Goal: Transaction & Acquisition: Purchase product/service

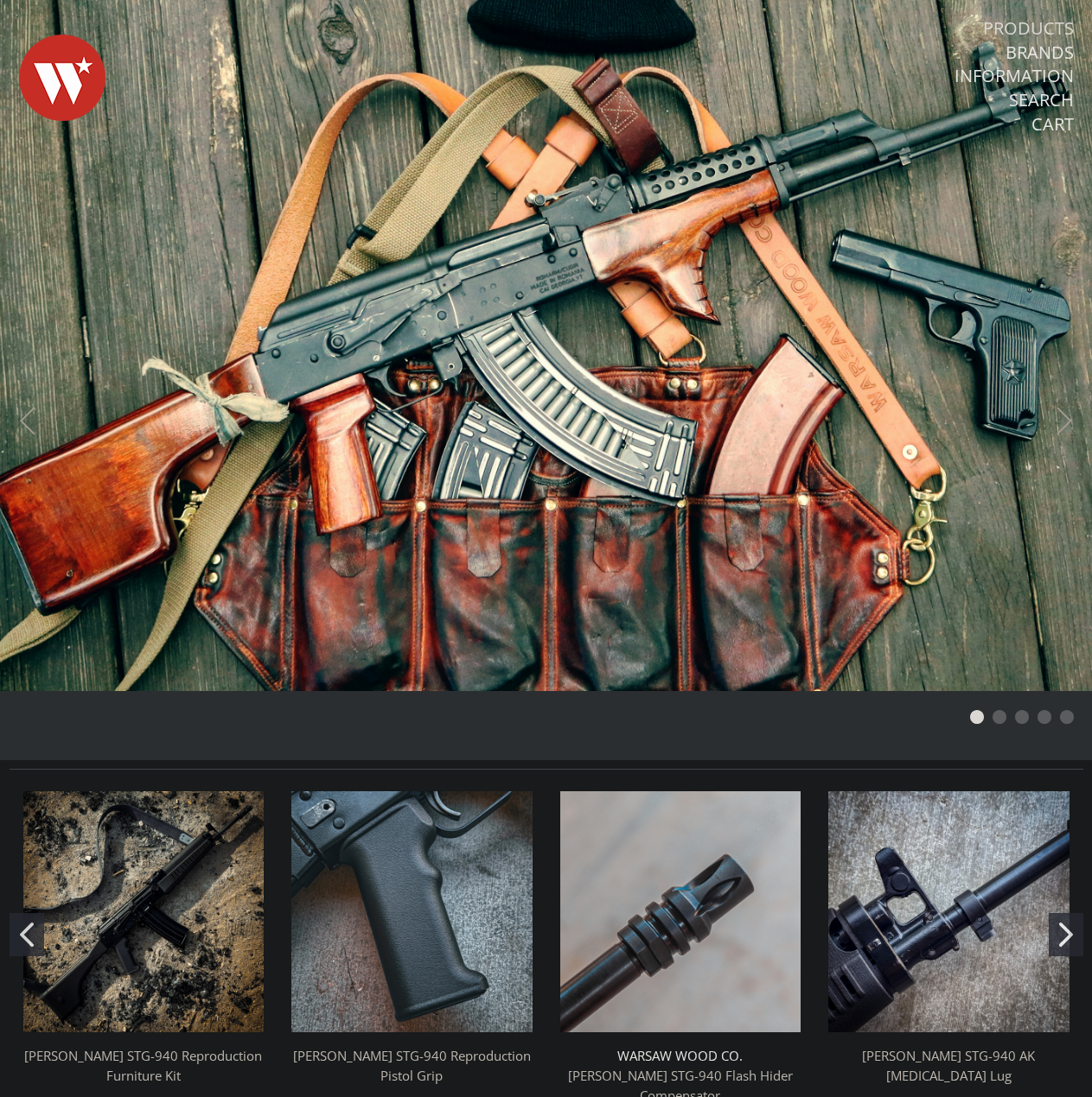
click at [1032, 31] on link "Products" at bounding box center [1027, 28] width 91 height 22
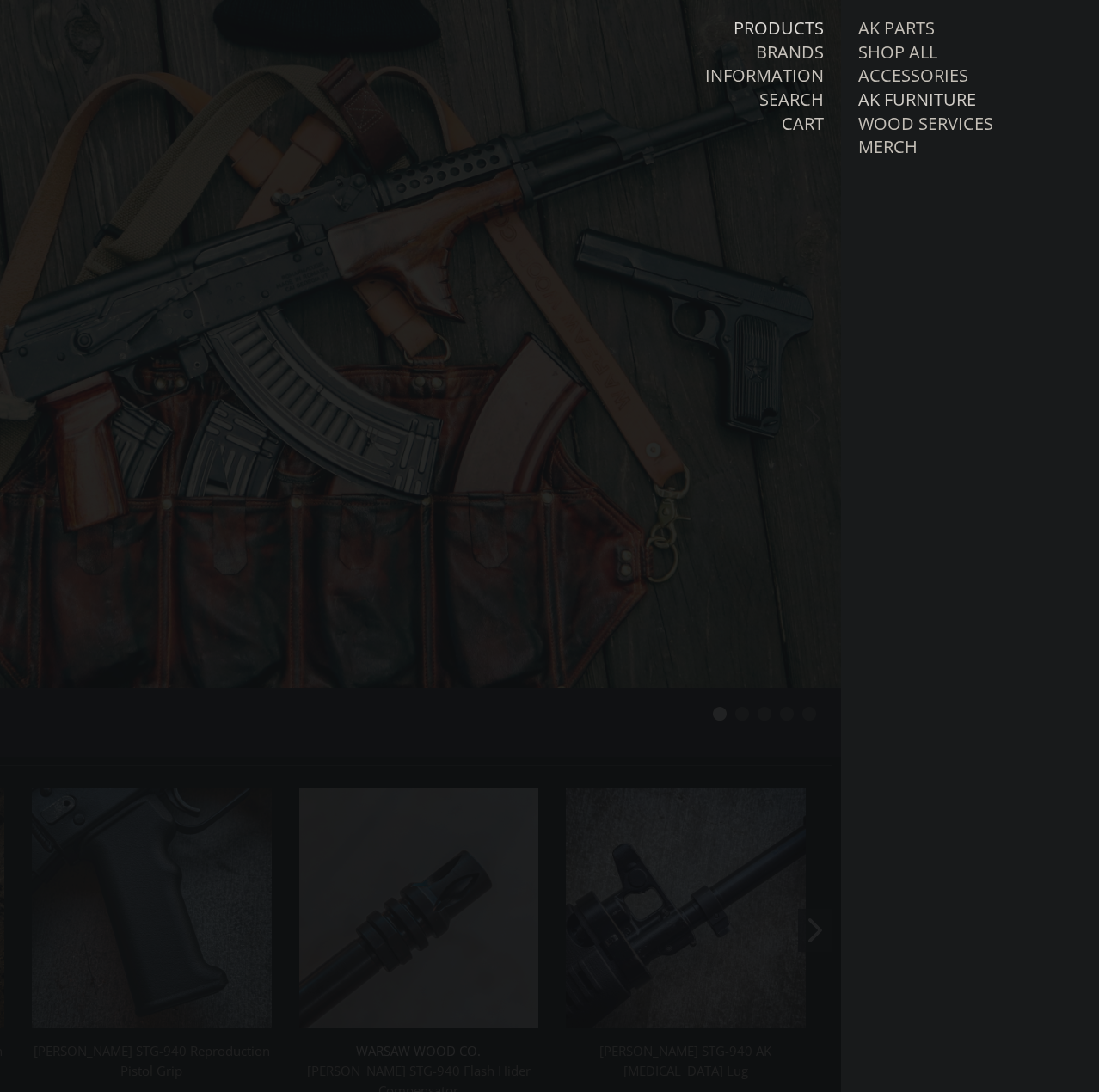
click at [935, 96] on link "AK Furniture" at bounding box center [917, 99] width 118 height 22
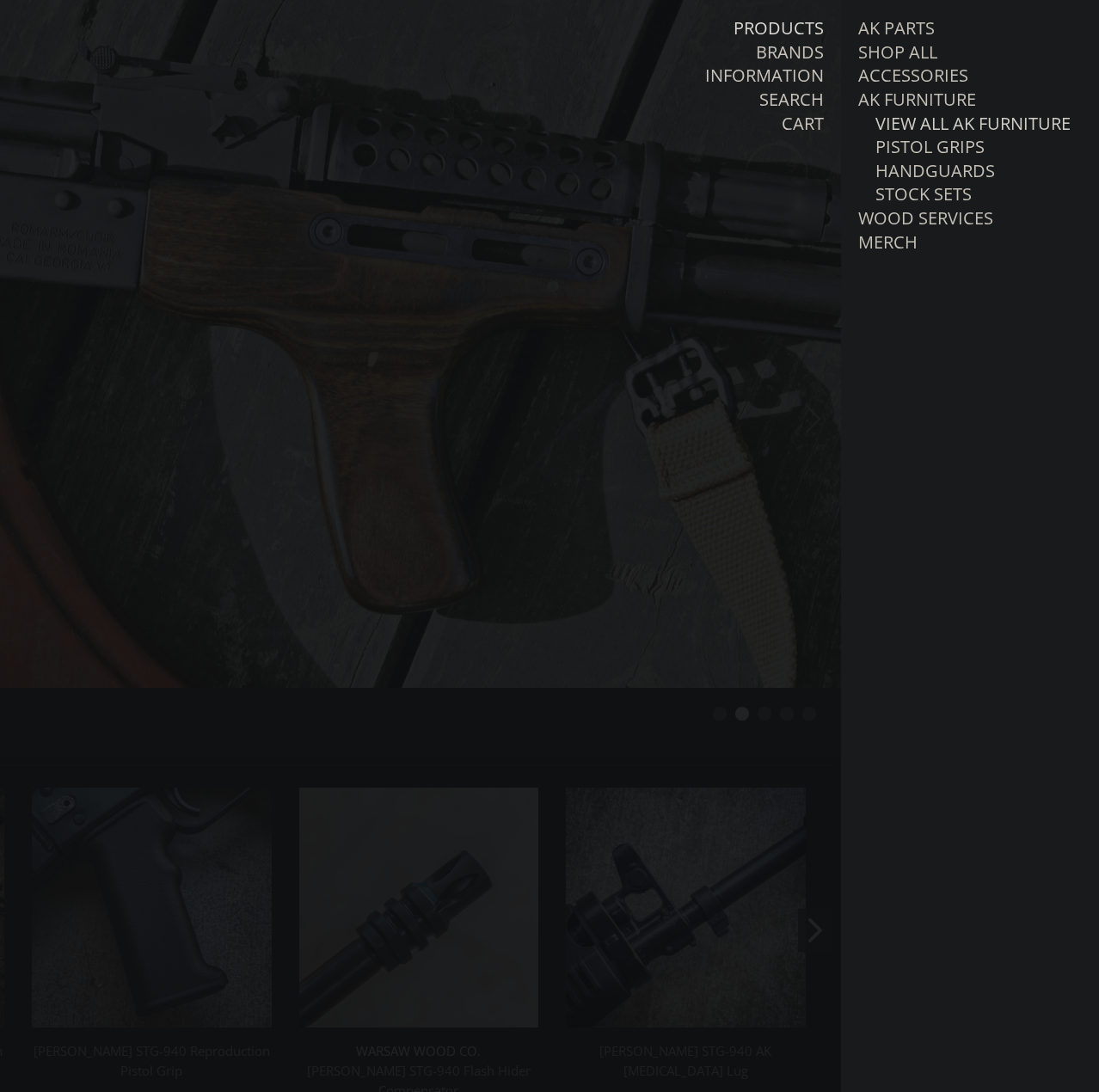
click at [939, 135] on link "View all AK Furniture" at bounding box center [973, 123] width 196 height 22
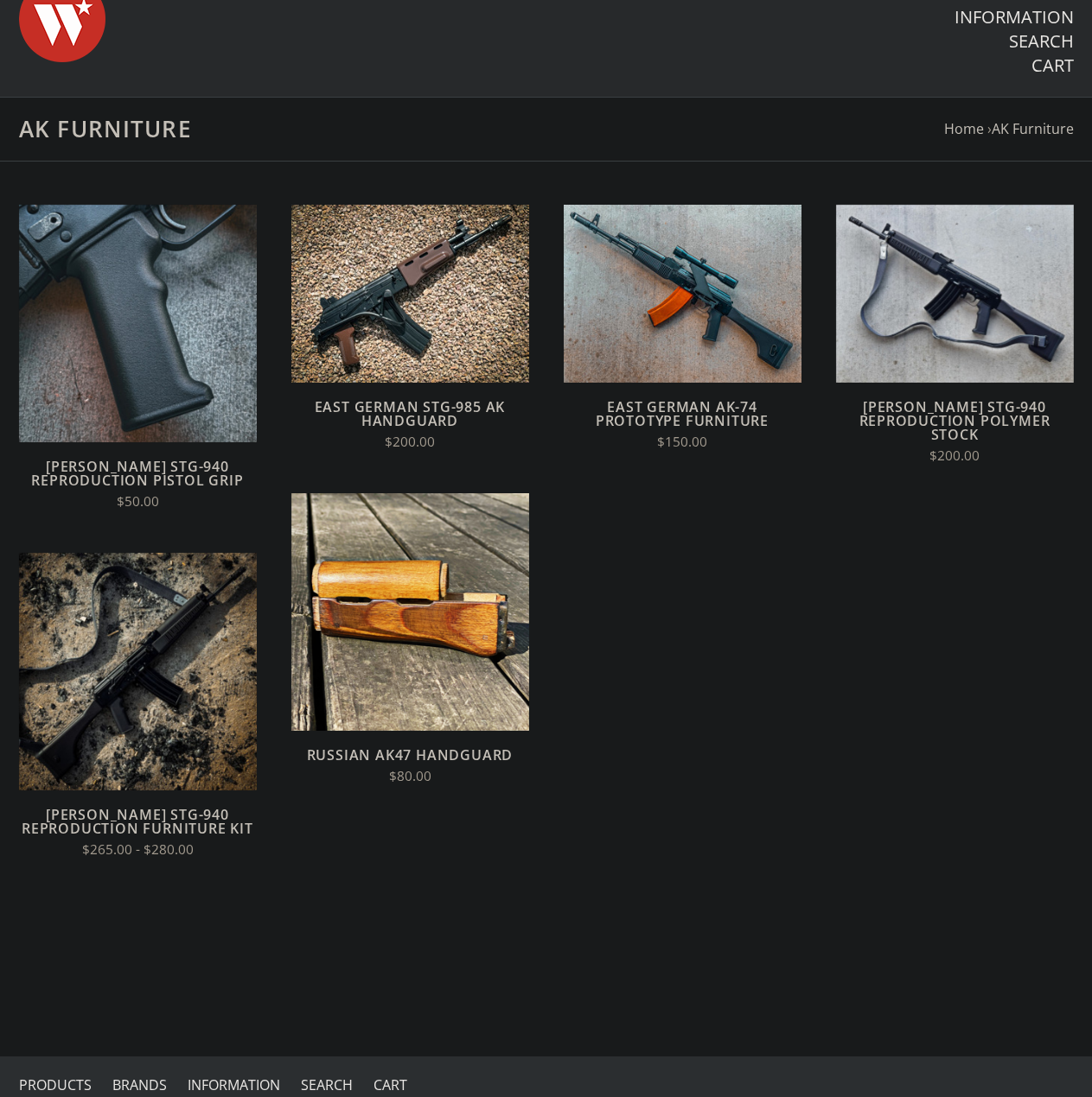
scroll to position [86, 0]
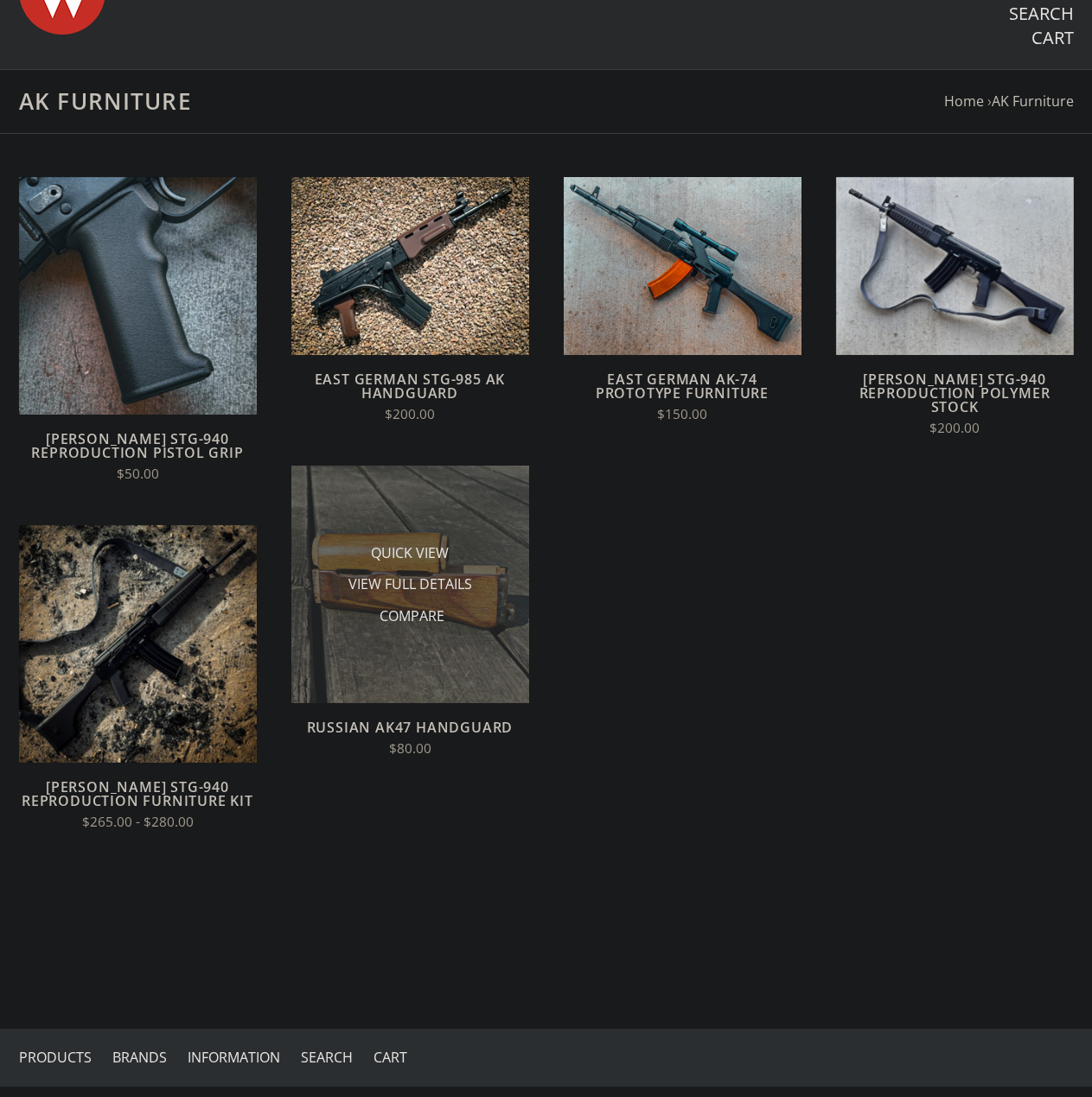
click at [440, 663] on img at bounding box center [410, 584] width 238 height 238
